Goal: Information Seeking & Learning: Learn about a topic

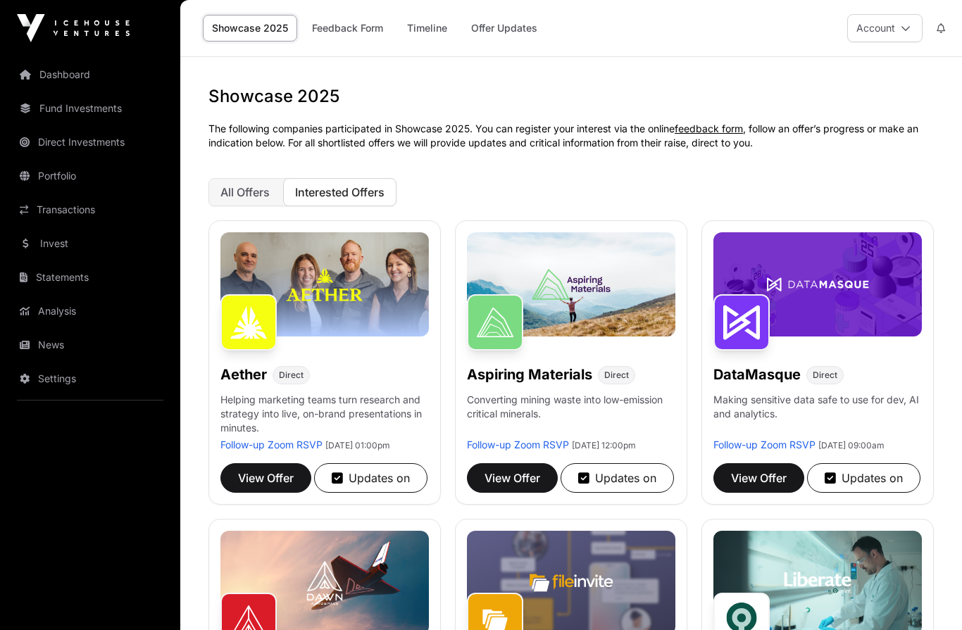
click at [339, 297] on img at bounding box center [324, 284] width 208 height 104
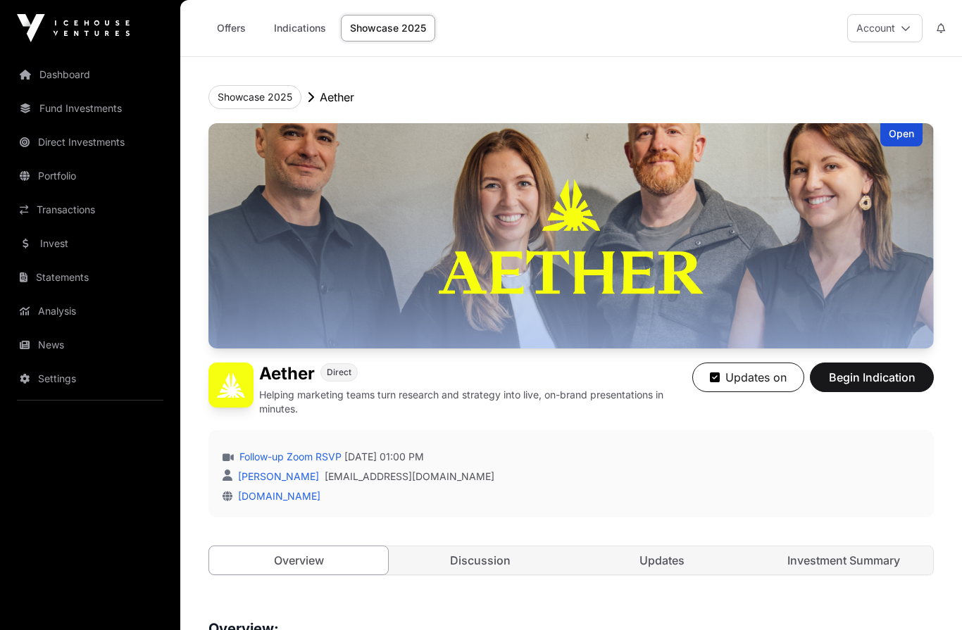
click at [681, 299] on img at bounding box center [570, 235] width 725 height 225
click at [505, 564] on link "Discussion" at bounding box center [480, 560] width 179 height 28
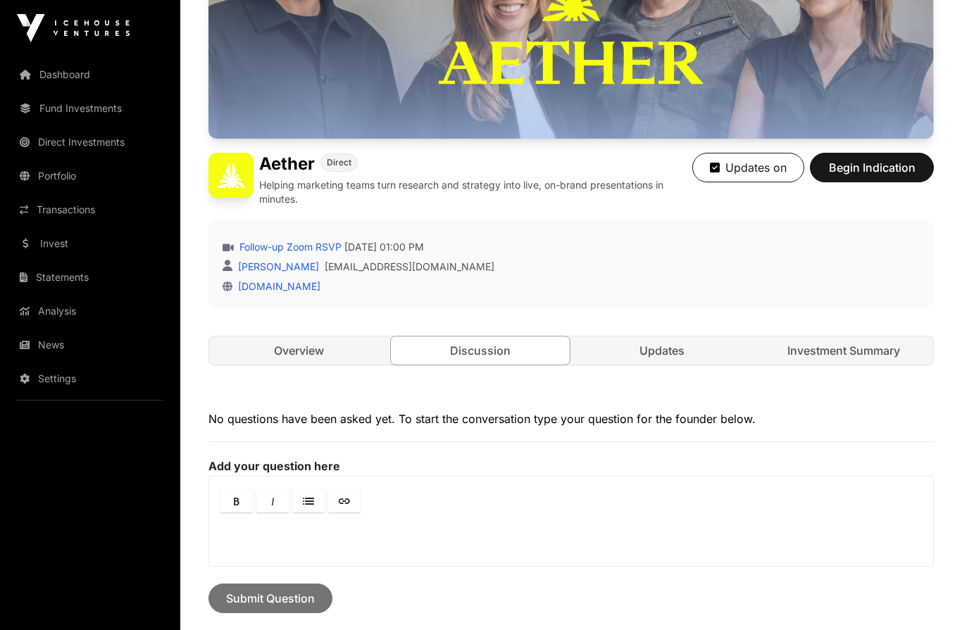
scroll to position [209, 0]
click at [679, 354] on link "Updates" at bounding box center [661, 351] width 179 height 28
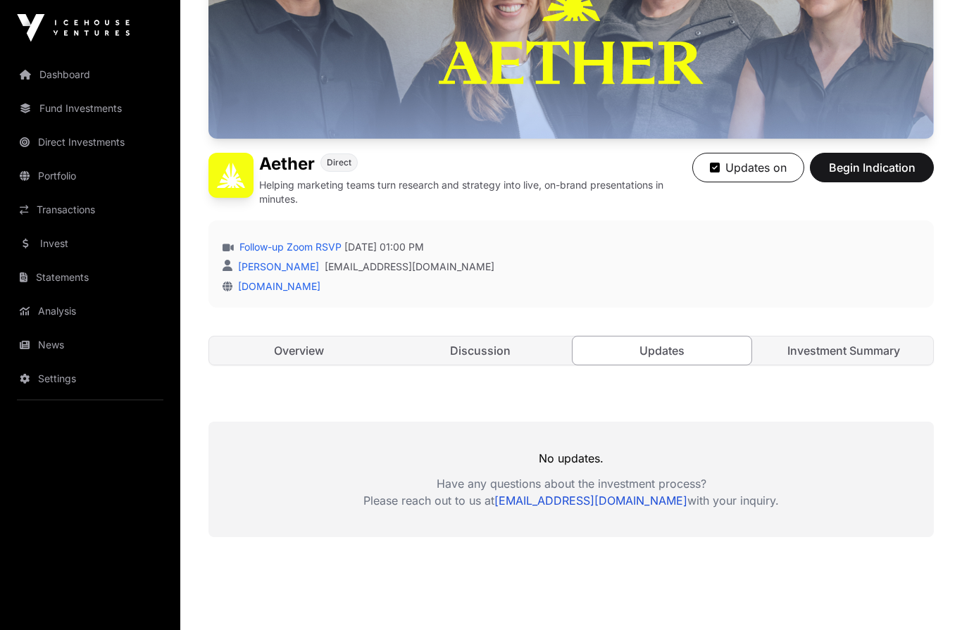
scroll to position [210, 0]
click at [823, 353] on link "Investment Summary" at bounding box center [843, 351] width 179 height 28
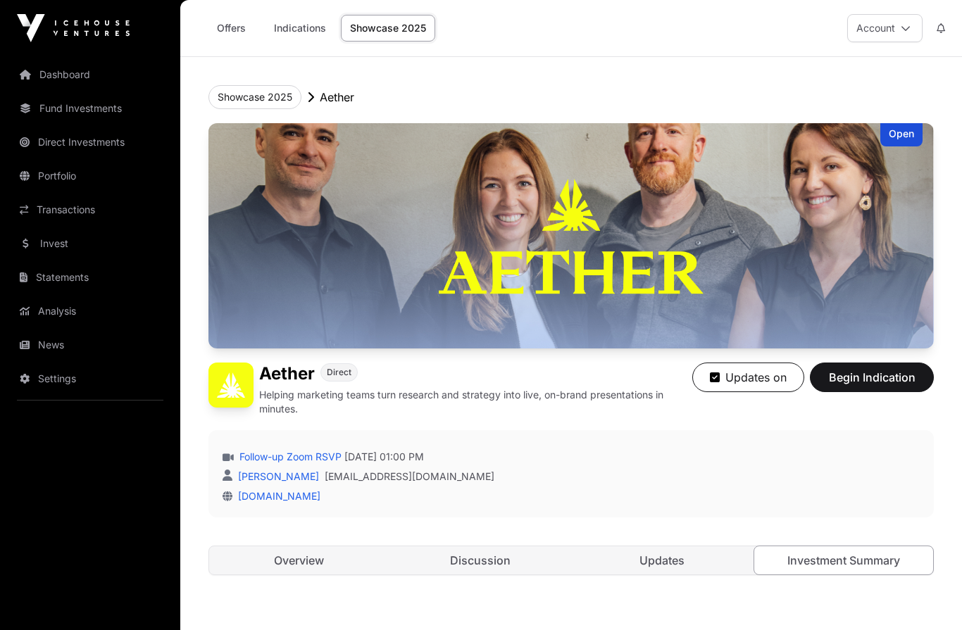
click at [301, 570] on link "Overview" at bounding box center [298, 560] width 179 height 28
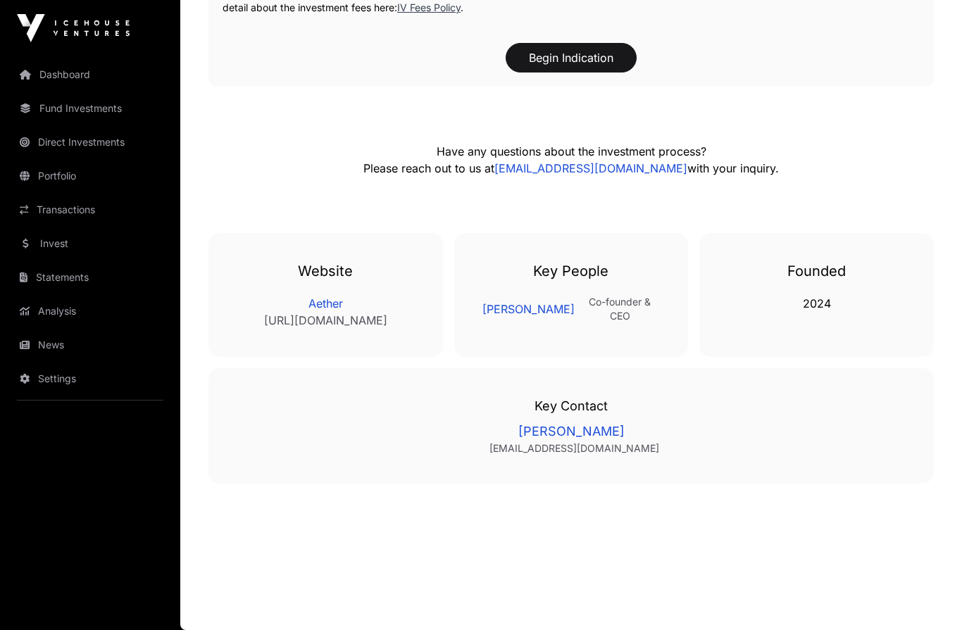
scroll to position [1589, 0]
